Goal: Understand process/instructions: Learn how to perform a task or action

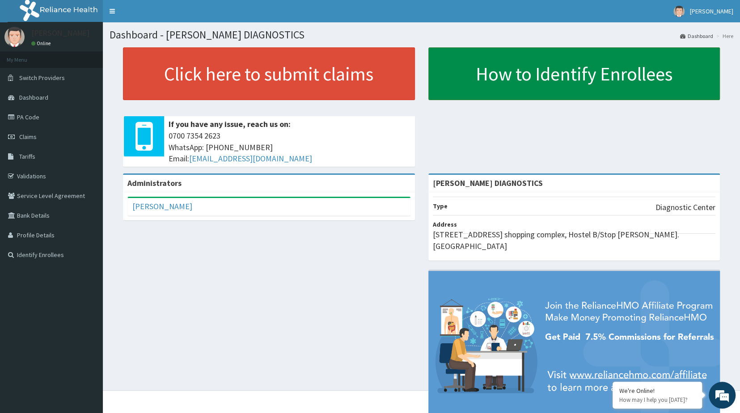
click at [575, 82] on link "How to Identify Enrollees" at bounding box center [575, 73] width 292 height 53
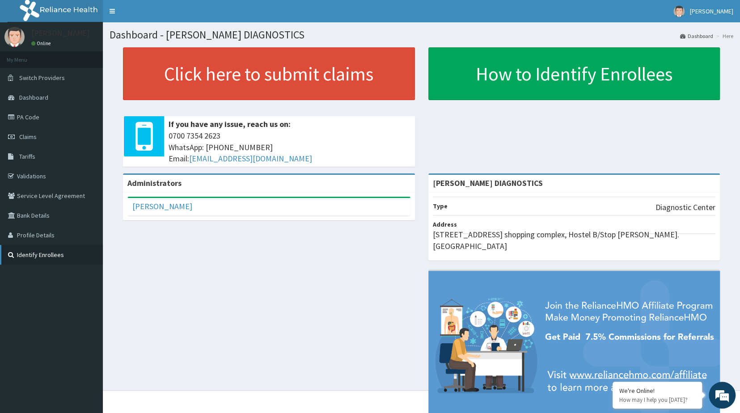
click at [35, 259] on link "Identify Enrollees" at bounding box center [51, 255] width 103 height 20
click at [33, 179] on link "Validations" at bounding box center [51, 176] width 103 height 20
